Goal: Information Seeking & Learning: Check status

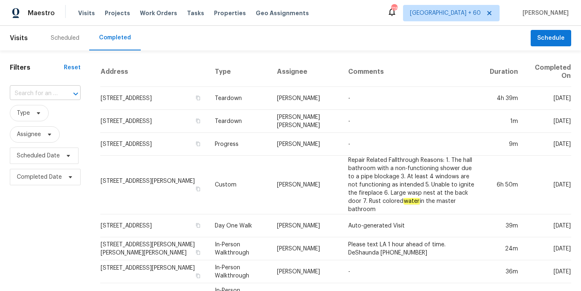
click at [30, 96] on input "text" at bounding box center [34, 93] width 48 height 13
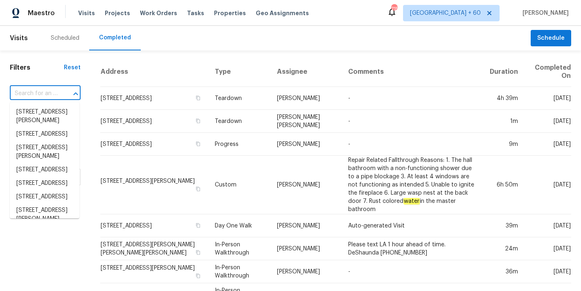
paste input "[STREET_ADDRESS]"
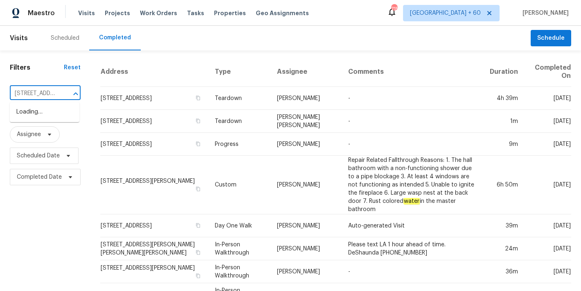
scroll to position [0, 58]
type input "[STREET_ADDRESS]"
click at [38, 116] on li "[STREET_ADDRESS]" at bounding box center [45, 112] width 70 height 14
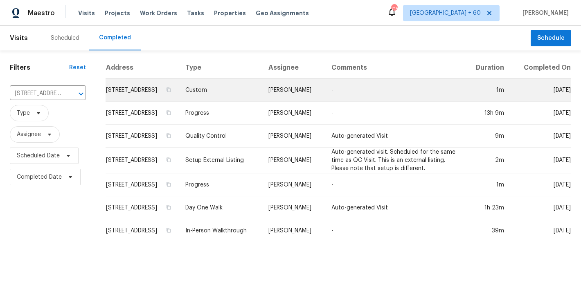
click at [114, 99] on td "[STREET_ADDRESS]" at bounding box center [142, 90] width 73 height 23
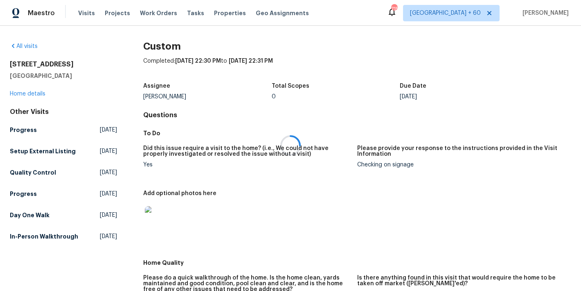
click at [358, 43] on div at bounding box center [290, 145] width 581 height 291
click at [42, 95] on link "Home details" at bounding box center [28, 94] width 36 height 6
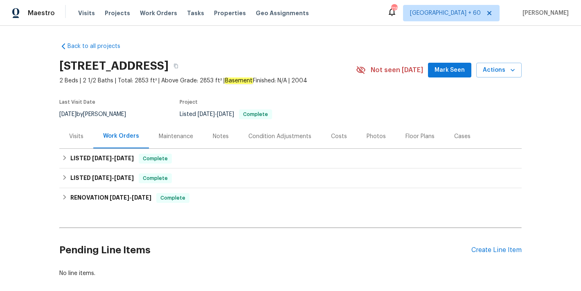
click at [456, 70] on span "Mark Seen" at bounding box center [450, 70] width 30 height 10
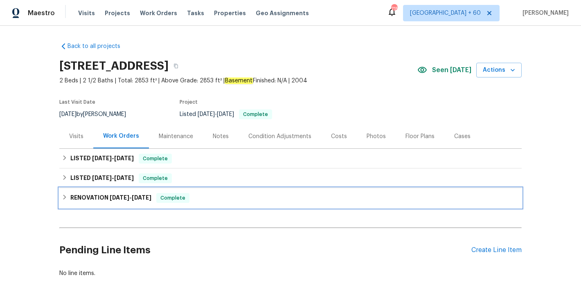
click at [124, 203] on div "RENOVATION [DATE] - [DATE] Complete" at bounding box center [290, 198] width 463 height 20
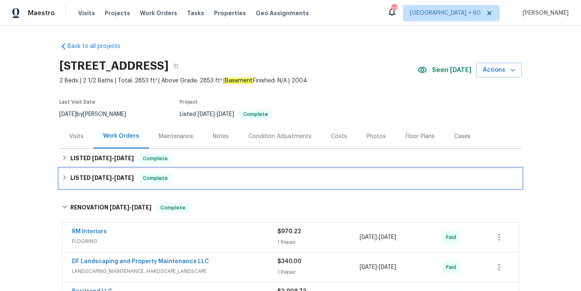
click at [118, 168] on div "LISTED [DATE] - [DATE] Complete" at bounding box center [290, 178] width 463 height 20
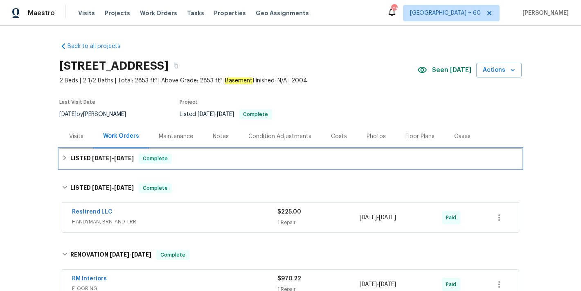
click at [173, 154] on div "LISTED [DATE] - [DATE] Complete" at bounding box center [291, 159] width 458 height 10
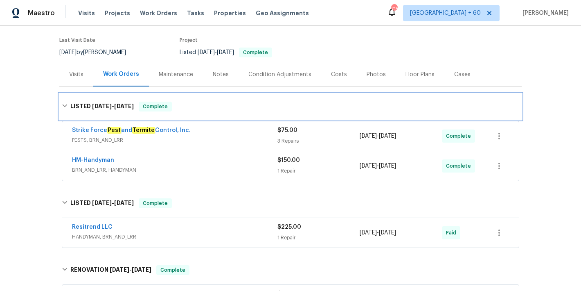
scroll to position [76, 0]
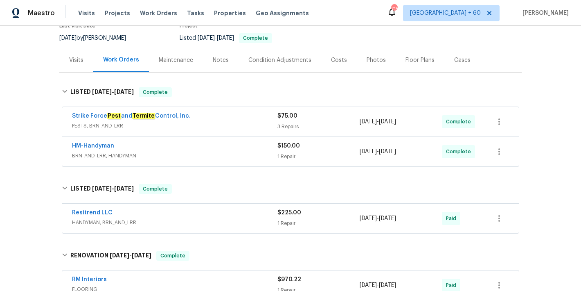
click at [242, 153] on span "BRN_AND_LRR, HANDYMAN" at bounding box center [175, 155] width 206 height 8
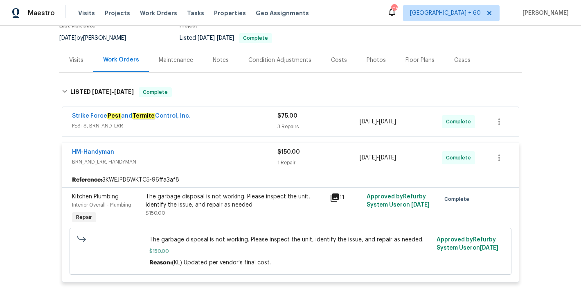
click at [252, 118] on div "Strike Force Pest and Termite Control, Inc." at bounding box center [175, 117] width 206 height 10
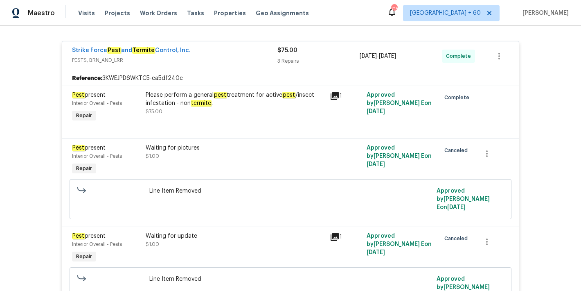
scroll to position [140, 0]
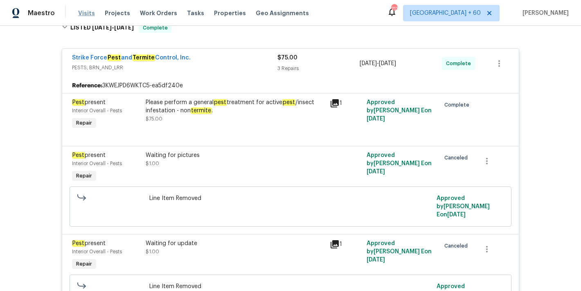
click at [87, 15] on span "Visits" at bounding box center [86, 13] width 17 height 8
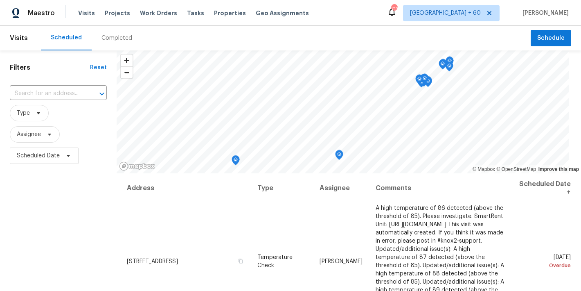
click at [122, 38] on div "Completed" at bounding box center [117, 38] width 31 height 8
